Goal: Task Accomplishment & Management: Manage account settings

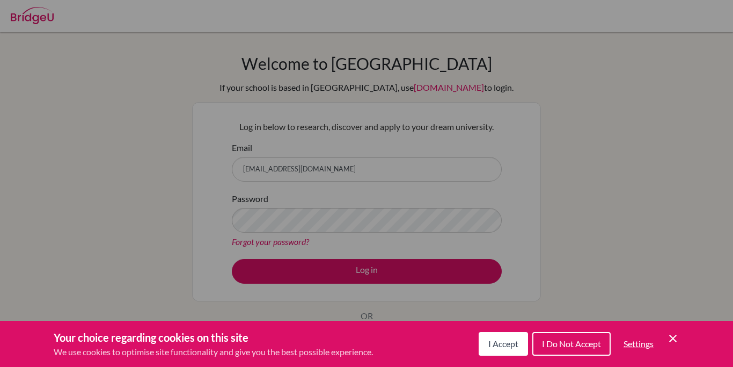
click at [669, 335] on icon "Cookie Control Close Icon" at bounding box center [673, 338] width 13 height 13
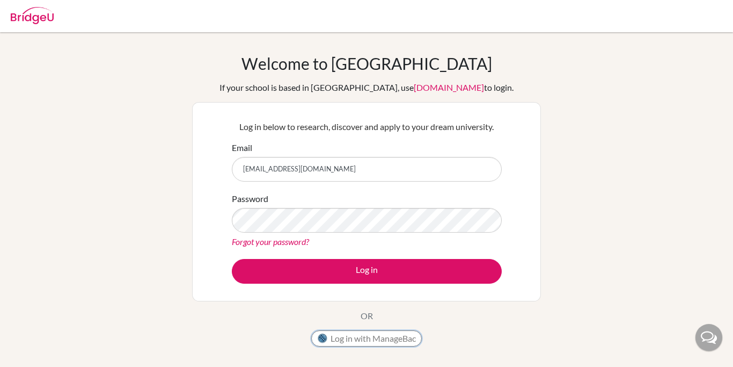
click at [376, 336] on button "Log in with ManageBac" at bounding box center [366, 338] width 111 height 16
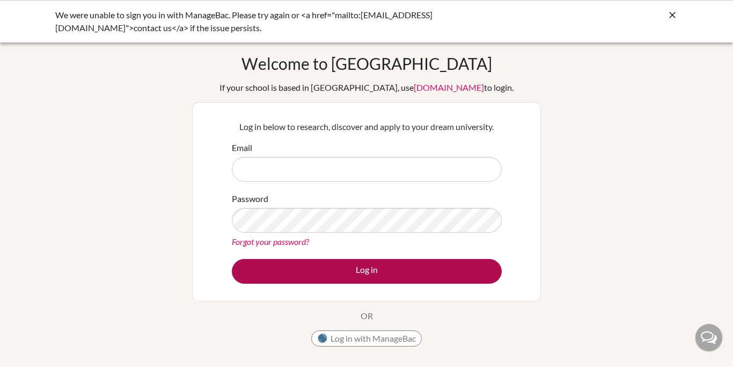
type input "[EMAIL_ADDRESS][DOMAIN_NAME]"
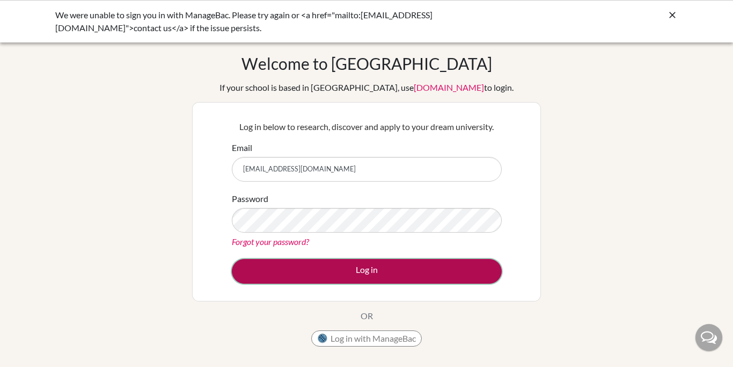
click at [351, 266] on button "Log in" at bounding box center [367, 271] width 270 height 25
